Goal: Transaction & Acquisition: Purchase product/service

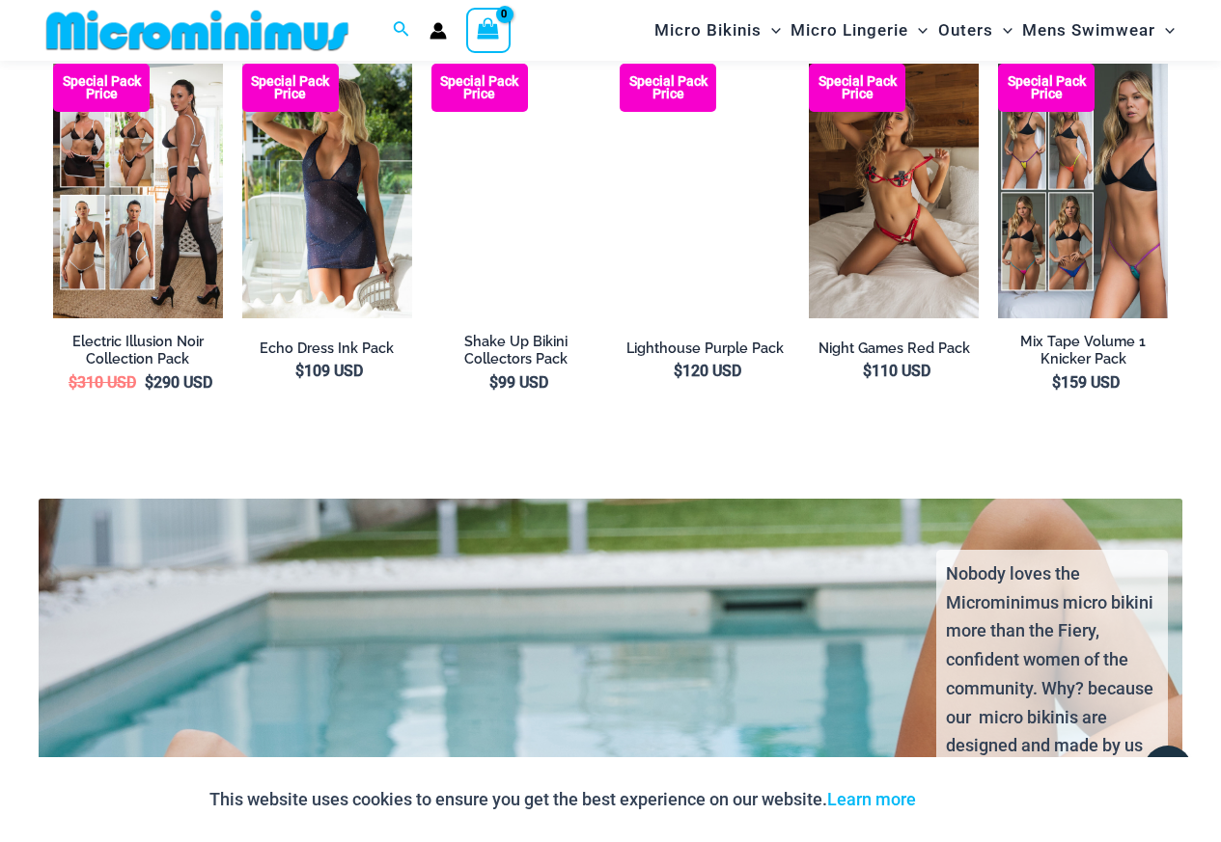
scroll to position [2395, 0]
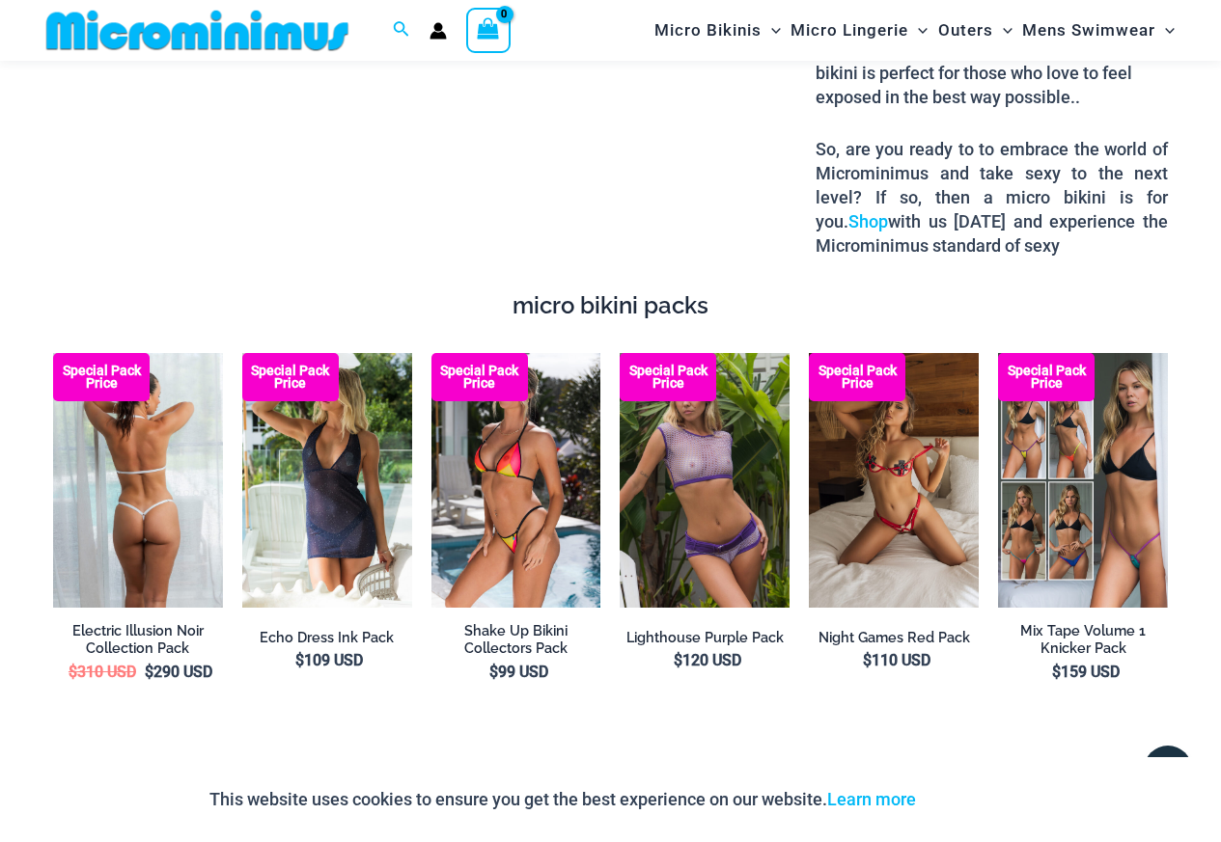
click at [133, 482] on img at bounding box center [138, 480] width 170 height 255
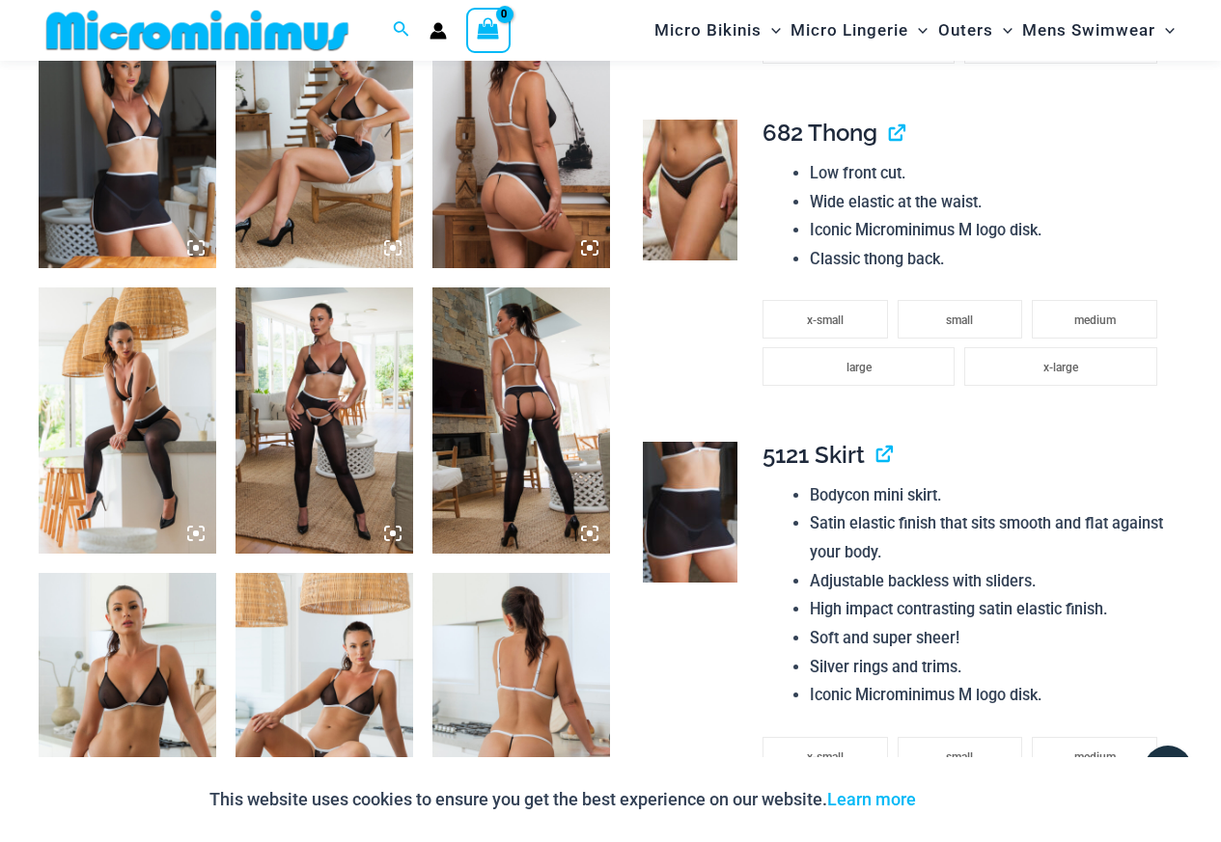
scroll to position [1816, 0]
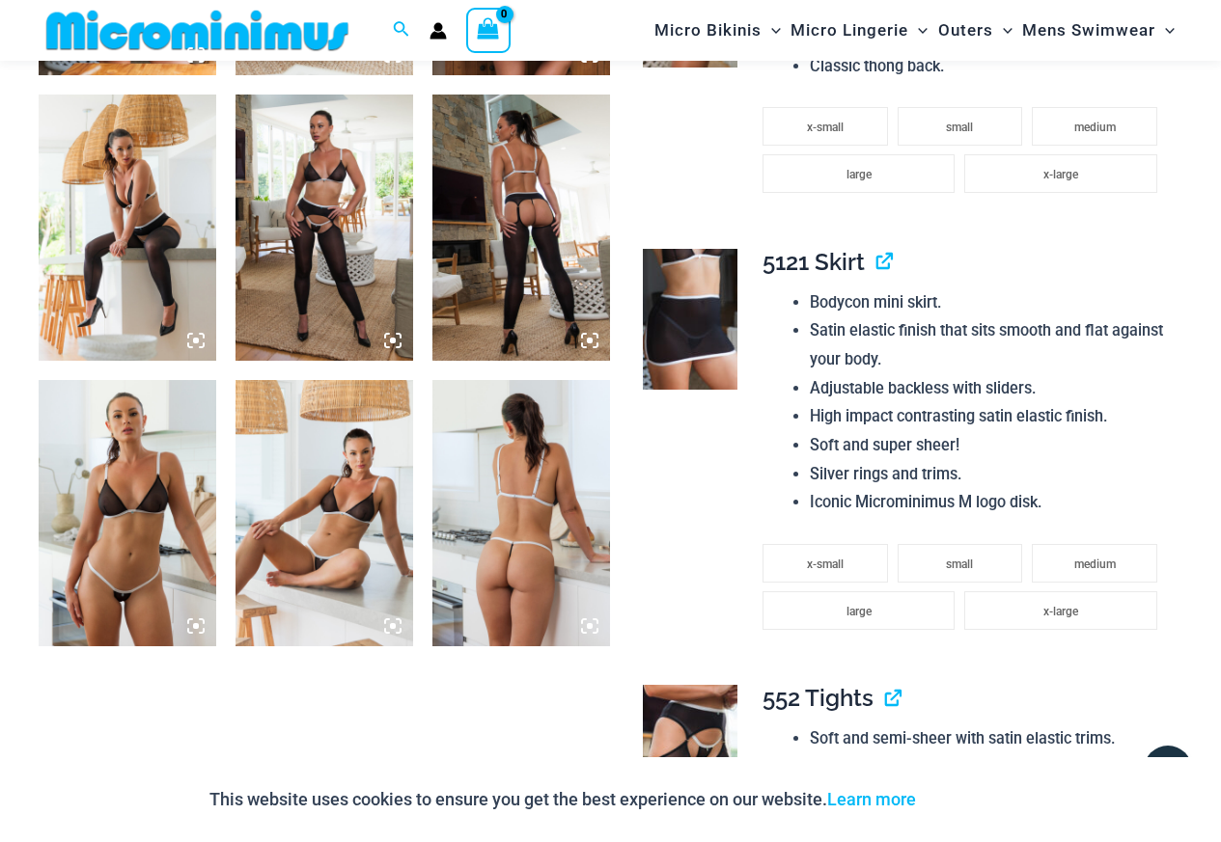
click at [136, 596] on img at bounding box center [128, 513] width 178 height 266
